Goal: Task Accomplishment & Management: Manage account settings

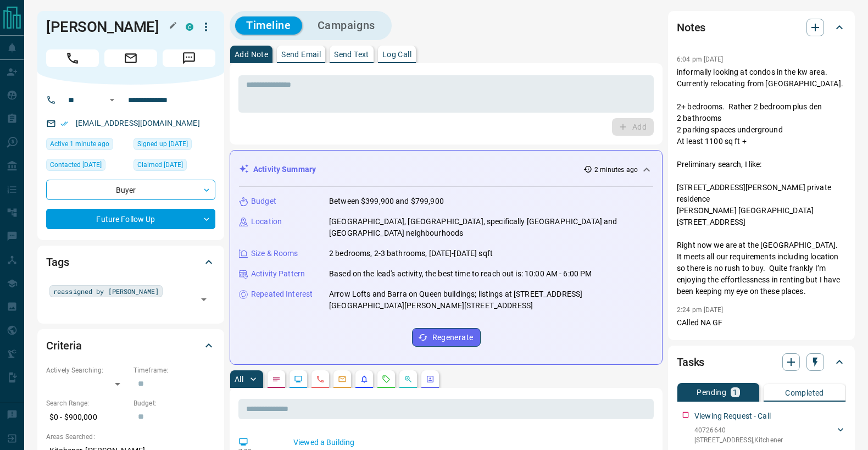
click at [104, 24] on h1 "[PERSON_NAME]" at bounding box center [107, 27] width 123 height 18
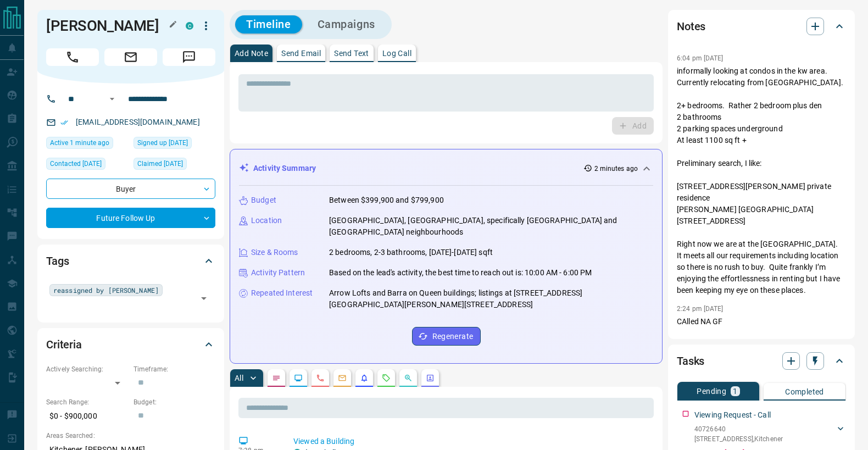
click at [104, 24] on h1 "[PERSON_NAME]" at bounding box center [107, 26] width 123 height 18
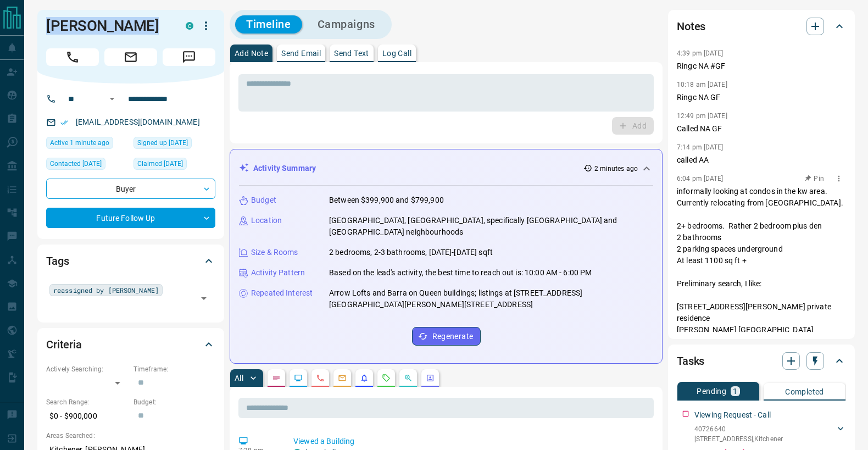
scroll to position [0, 0]
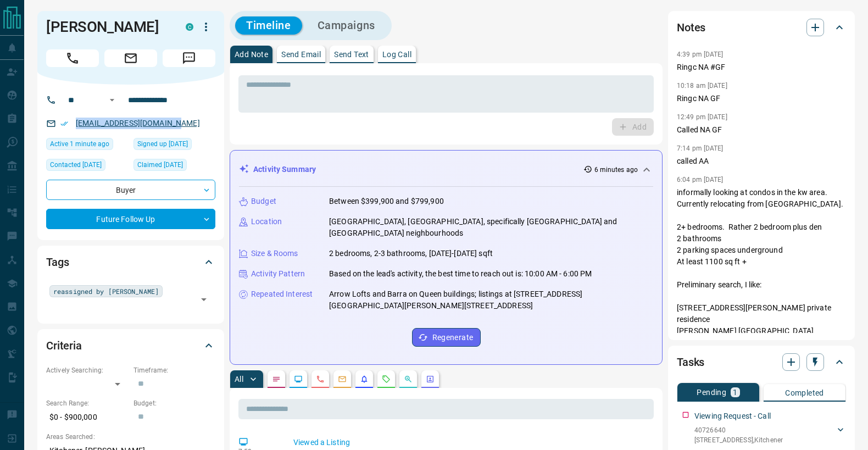
copy link "[EMAIL_ADDRESS][DOMAIN_NAME]"
drag, startPoint x: 138, startPoint y: 120, endPoint x: 98, endPoint y: 4, distance: 123.4
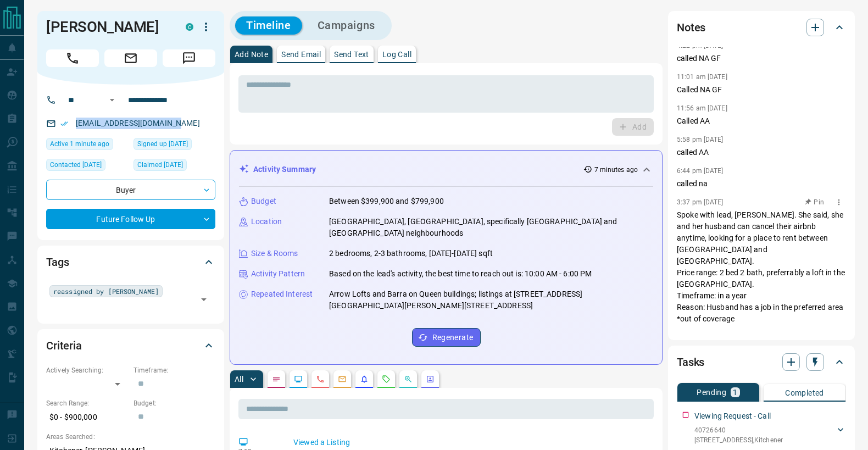
scroll to position [15, 0]
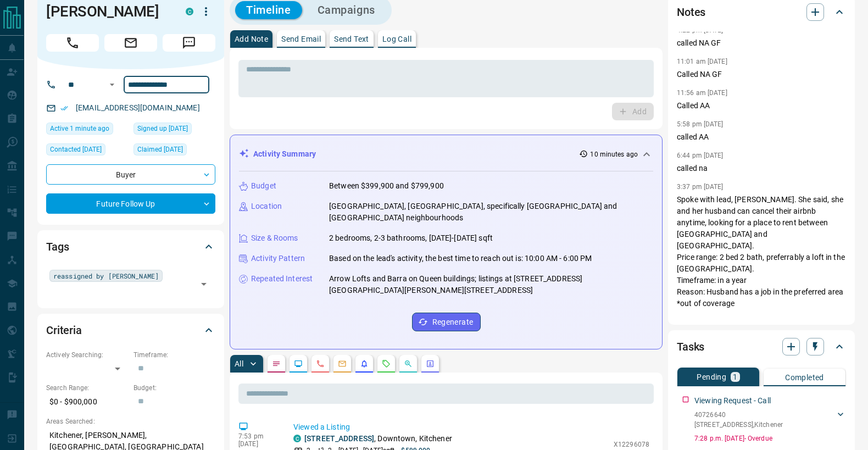
click at [165, 82] on input "**********" at bounding box center [167, 85] width 86 height 18
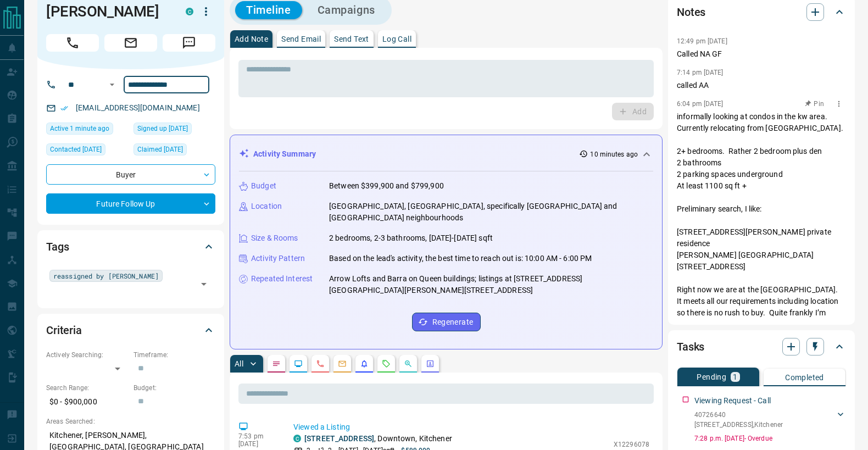
scroll to position [53, 0]
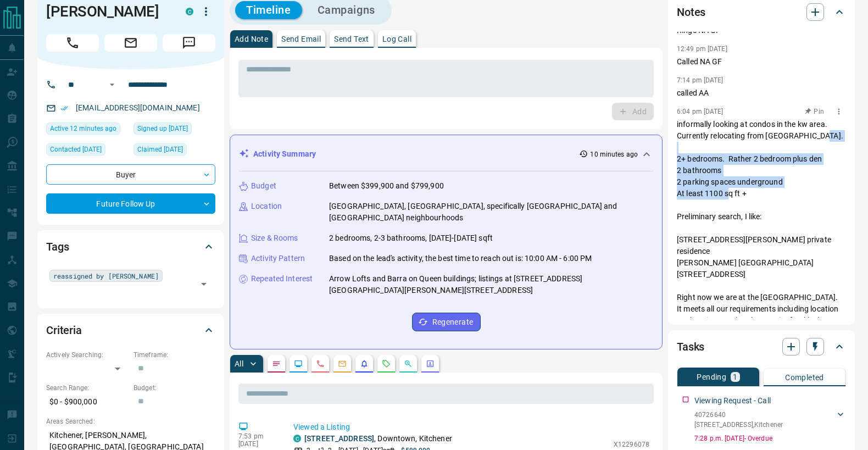
drag, startPoint x: 678, startPoint y: 161, endPoint x: 749, endPoint y: 199, distance: 80.9
click at [749, 199] on p "informally looking at condos in the kw area. Currently relocating from [GEOGRAP…" at bounding box center [761, 234] width 169 height 231
copy p "2+ bedrooms. Rather 2 bedroom plus den 2 bathrooms 2 parking spaces underground…"
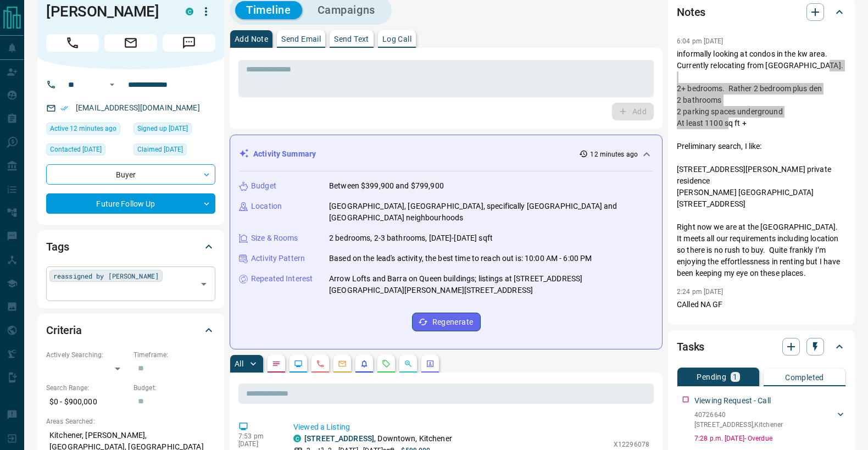
scroll to position [16, 0]
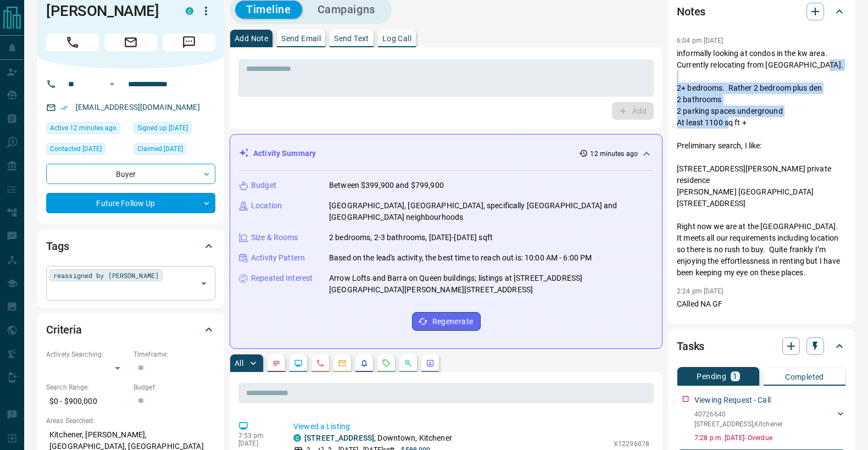
click at [158, 271] on div "reassigned by [PERSON_NAME] ​" at bounding box center [130, 283] width 169 height 34
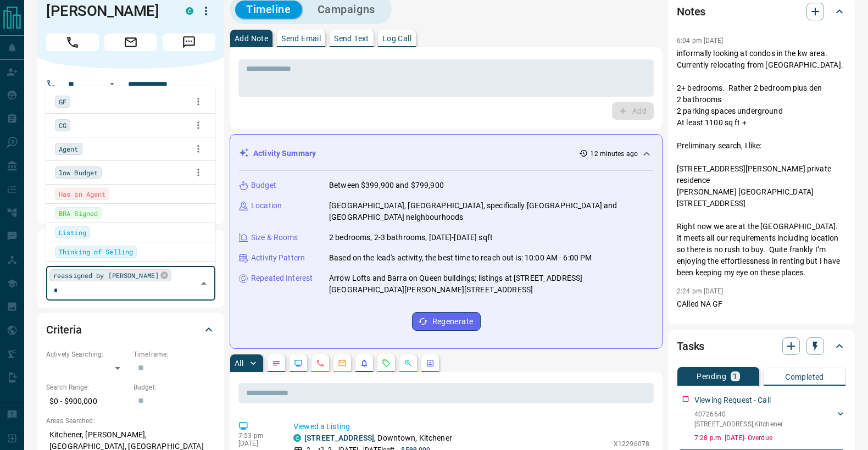
type input "**"
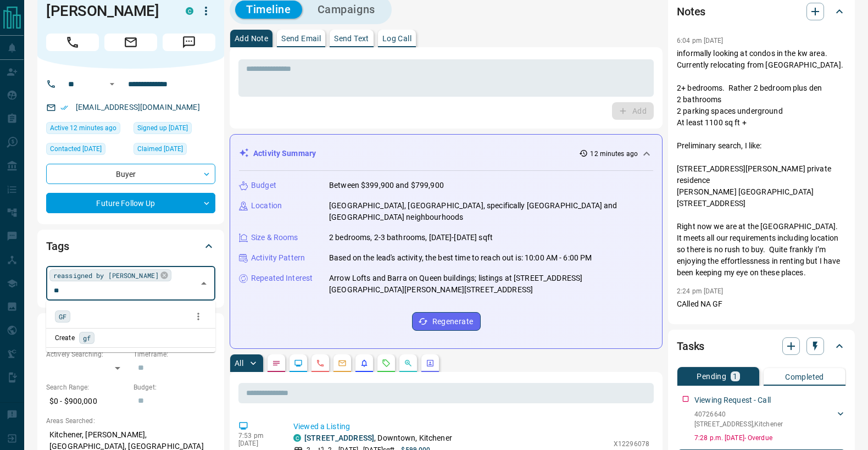
drag, startPoint x: 61, startPoint y: 314, endPoint x: 237, endPoint y: 311, distance: 175.8
click at [62, 313] on span "GF" at bounding box center [63, 316] width 8 height 11
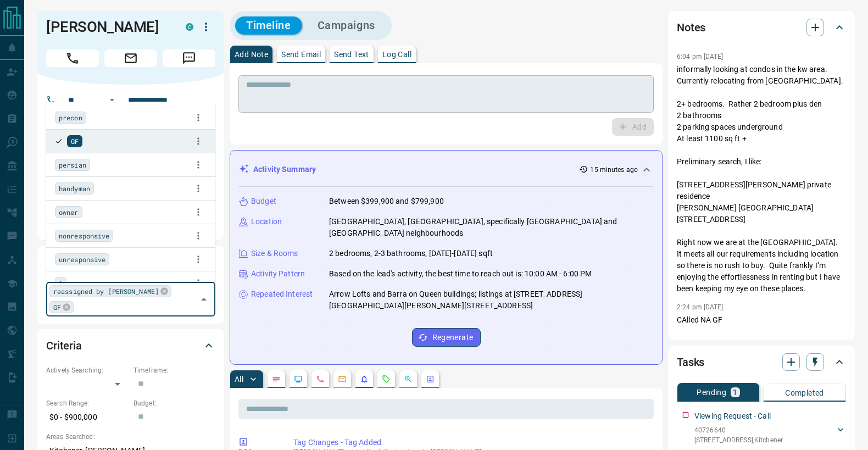
click at [320, 103] on textarea at bounding box center [446, 94] width 400 height 28
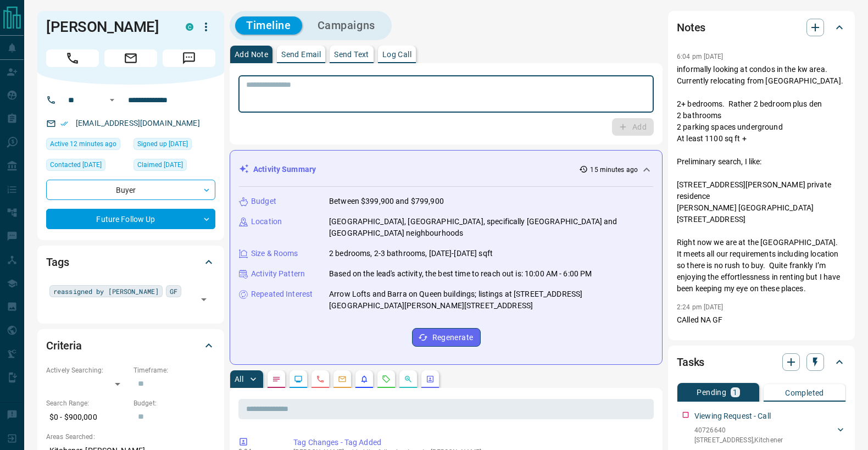
click at [320, 103] on textarea at bounding box center [446, 94] width 400 height 28
type textarea "**********"
drag, startPoint x: 628, startPoint y: 127, endPoint x: 537, endPoint y: 235, distance: 141.1
click at [627, 129] on button "Add" at bounding box center [633, 127] width 42 height 18
